Goal: Use online tool/utility: Use online tool/utility

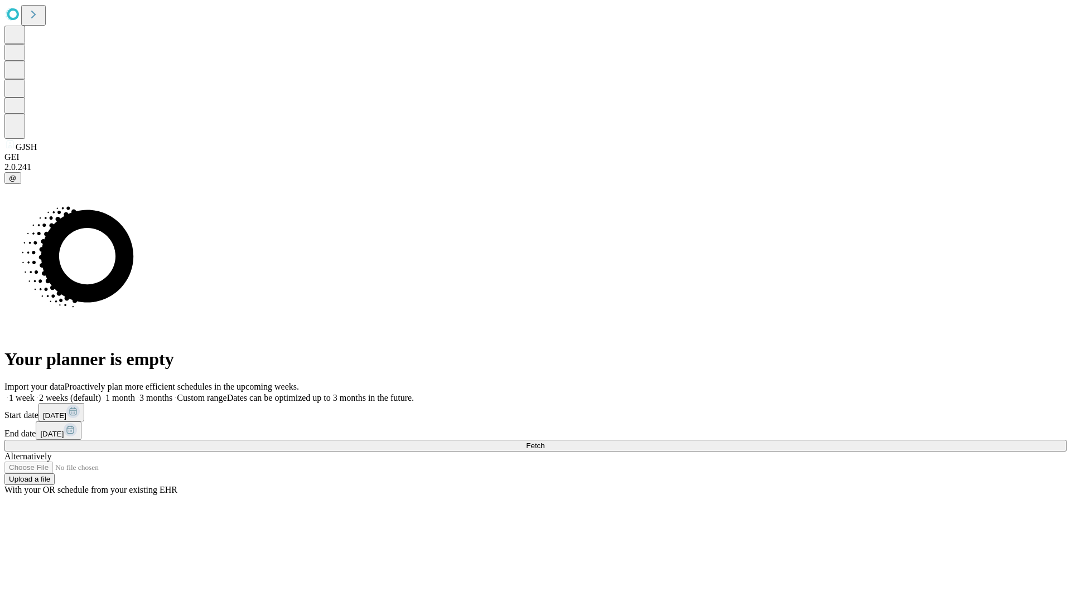
click at [544, 442] on span "Fetch" at bounding box center [535, 446] width 18 height 8
